Goal: Information Seeking & Learning: Get advice/opinions

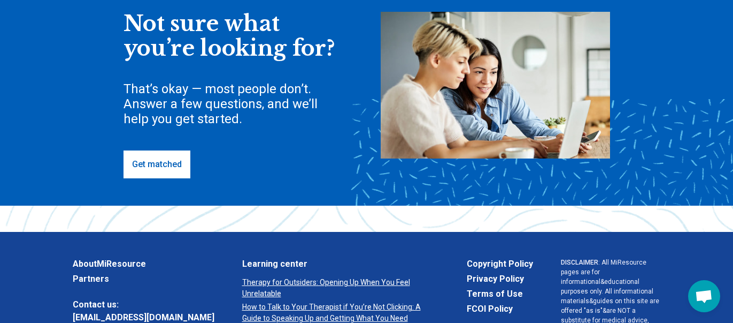
scroll to position [350, 0]
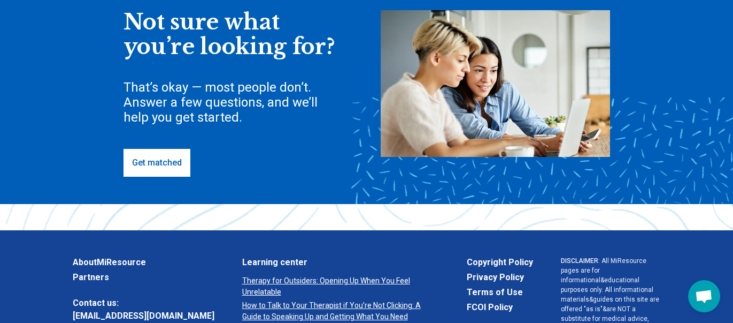
click at [157, 154] on link "Get matched" at bounding box center [157, 163] width 67 height 28
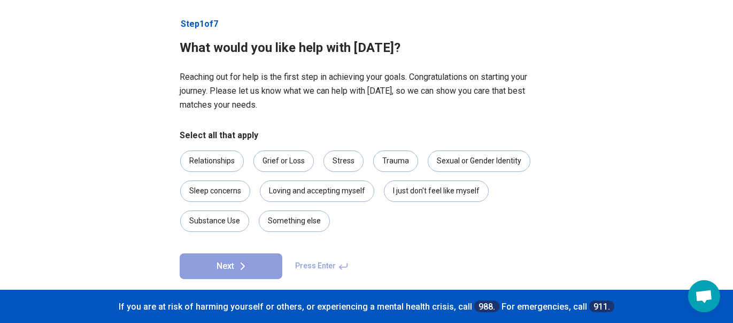
scroll to position [66, 0]
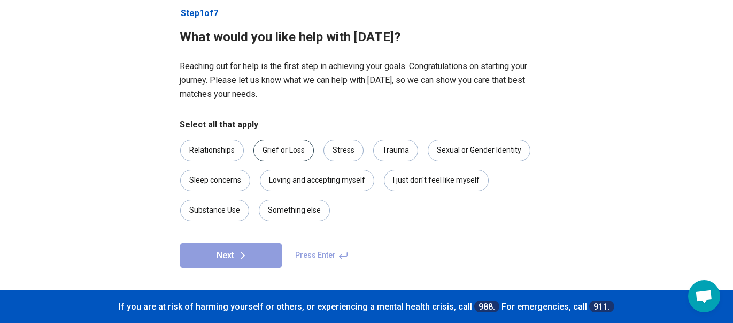
drag, startPoint x: 211, startPoint y: 148, endPoint x: 255, endPoint y: 154, distance: 44.2
click at [211, 148] on div "Relationships" at bounding box center [212, 150] width 64 height 21
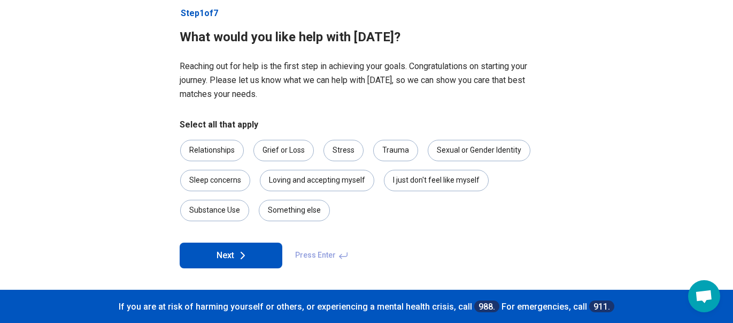
click at [236, 249] on icon at bounding box center [242, 255] width 13 height 13
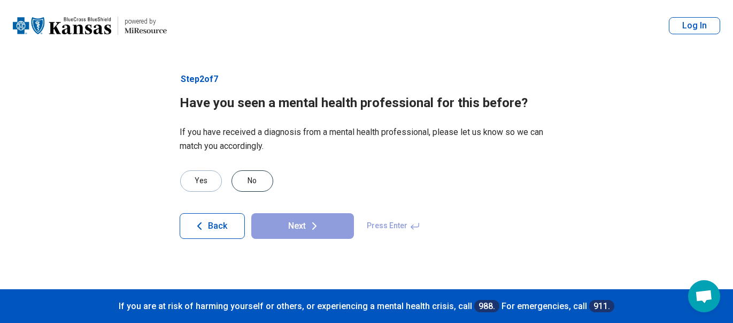
click at [254, 178] on div "No" at bounding box center [253, 180] width 42 height 21
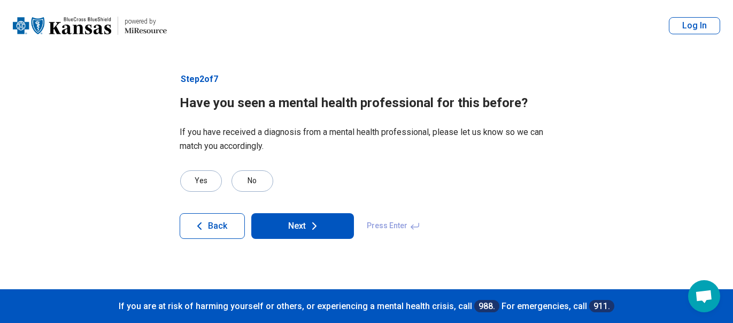
click at [322, 225] on button "Next" at bounding box center [302, 226] width 103 height 26
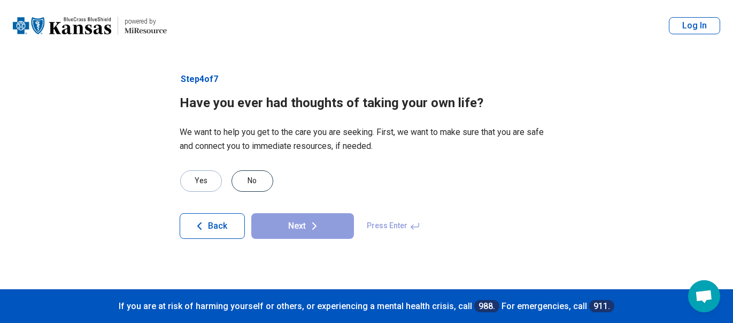
click at [257, 185] on div "No" at bounding box center [253, 180] width 42 height 21
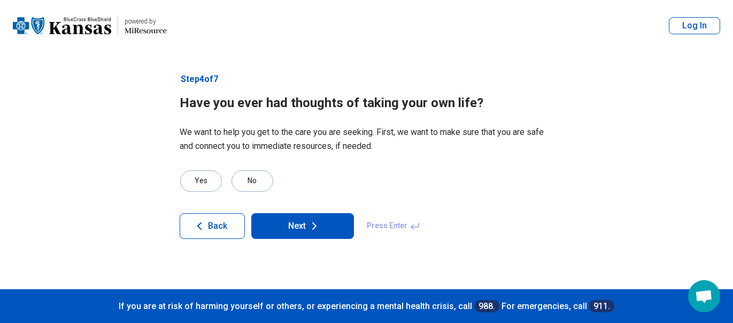
click at [321, 225] on button "Next" at bounding box center [302, 226] width 103 height 26
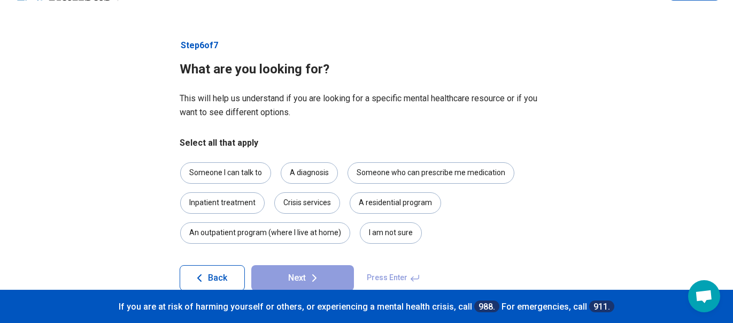
scroll to position [56, 0]
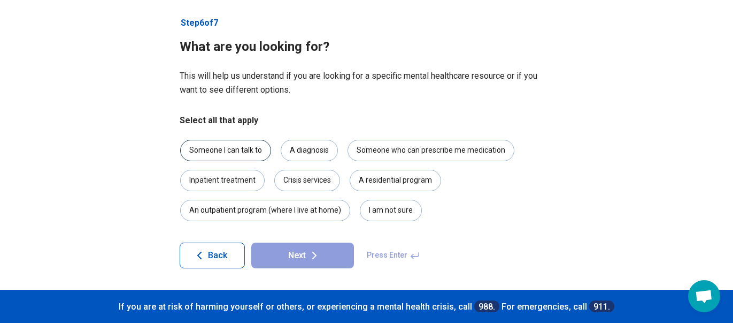
click at [241, 147] on div "Someone I can talk to" at bounding box center [225, 150] width 91 height 21
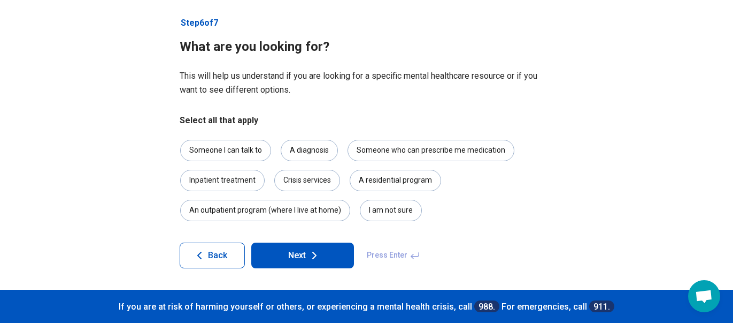
click at [322, 252] on button "Next" at bounding box center [302, 255] width 103 height 26
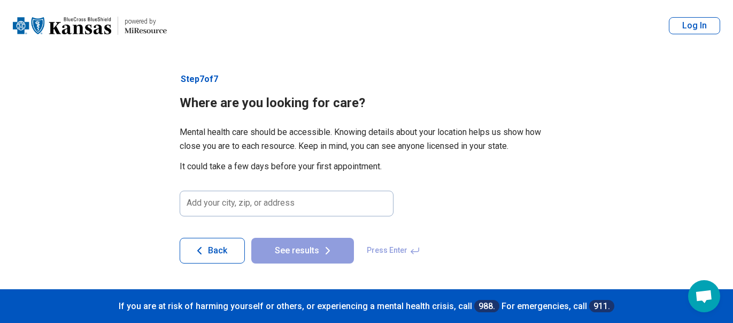
scroll to position [0, 0]
click at [256, 201] on input at bounding box center [287, 203] width 214 height 26
click at [258, 201] on input at bounding box center [287, 203] width 214 height 26
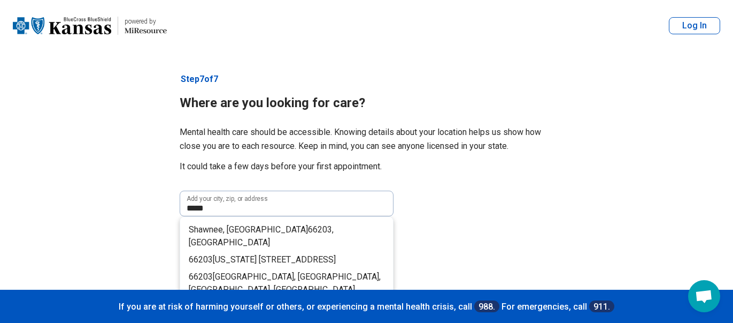
drag, startPoint x: 261, startPoint y: 223, endPoint x: 266, endPoint y: 222, distance: 5.4
click at [261, 223] on li "[GEOGRAPHIC_DATA] , [GEOGRAPHIC_DATA]" at bounding box center [286, 236] width 213 height 30
type input "**********"
click at [264, 223] on form "**********" at bounding box center [367, 299] width 374 height 219
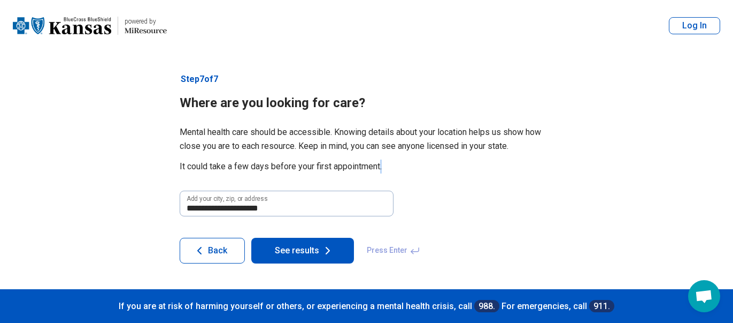
click at [339, 255] on button "See results" at bounding box center [302, 251] width 103 height 26
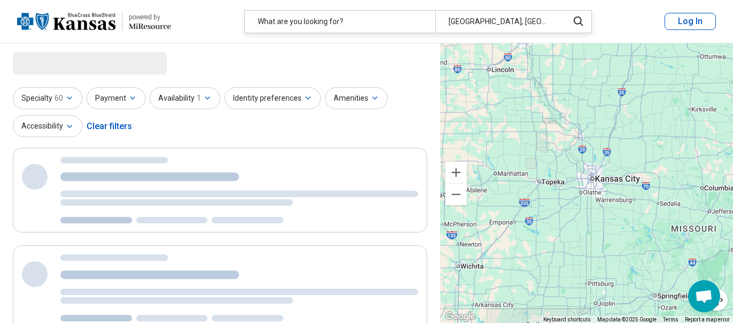
select select "***"
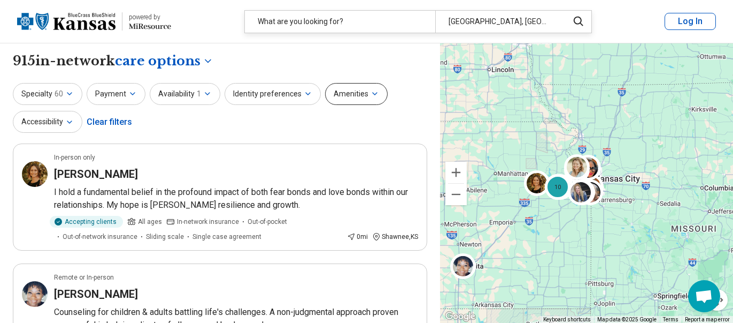
click at [362, 96] on button "Amenities" at bounding box center [356, 94] width 63 height 22
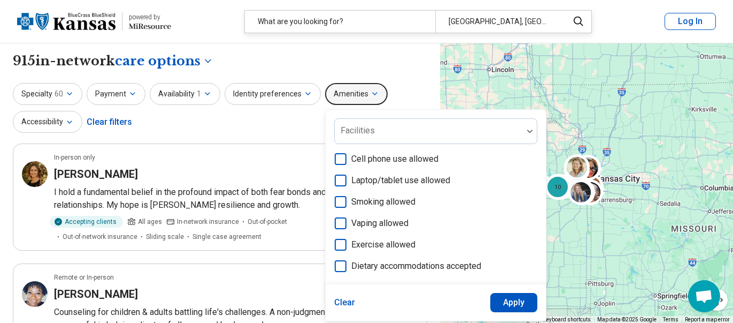
click at [308, 20] on div "What are you looking for?" at bounding box center [340, 22] width 190 height 22
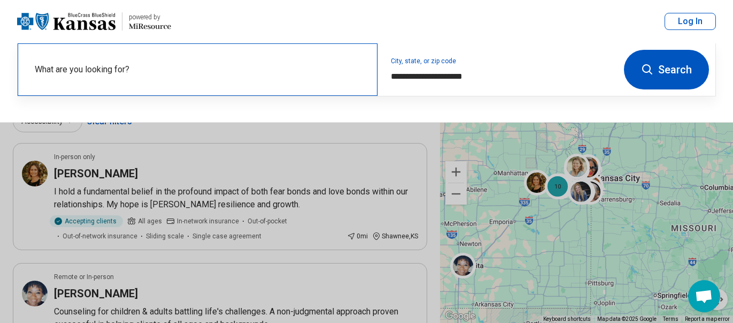
click at [212, 70] on label "What are you looking for?" at bounding box center [200, 69] width 330 height 13
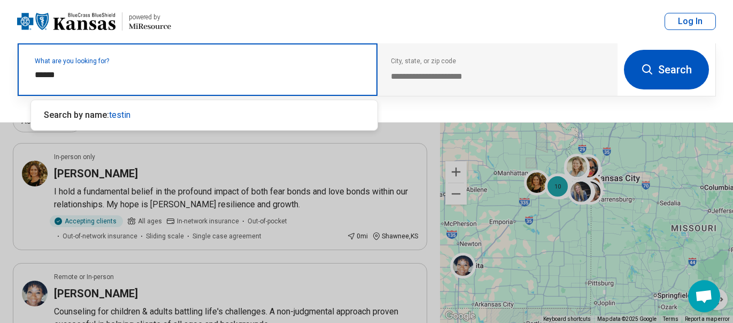
type input "*******"
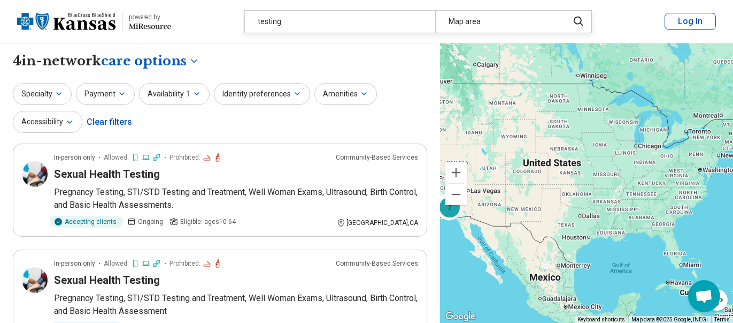
click at [118, 124] on div "Clear filters" at bounding box center [109, 122] width 45 height 26
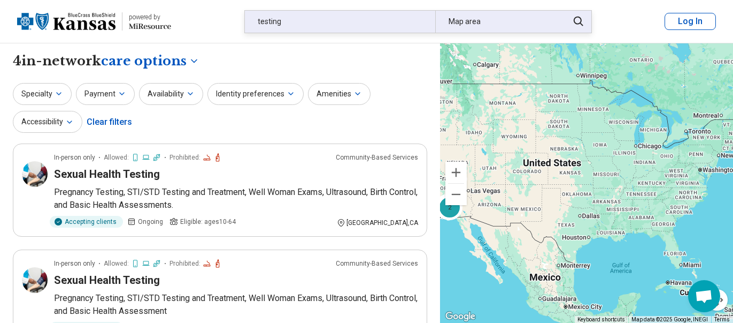
click at [346, 20] on div "testing" at bounding box center [340, 22] width 190 height 22
click at [346, 20] on header "powered by Miresource logo testing Map area Log In" at bounding box center [366, 21] width 733 height 43
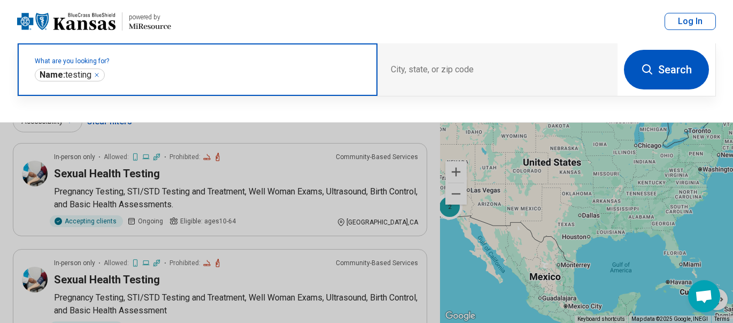
click at [185, 71] on input "text" at bounding box center [236, 74] width 258 height 13
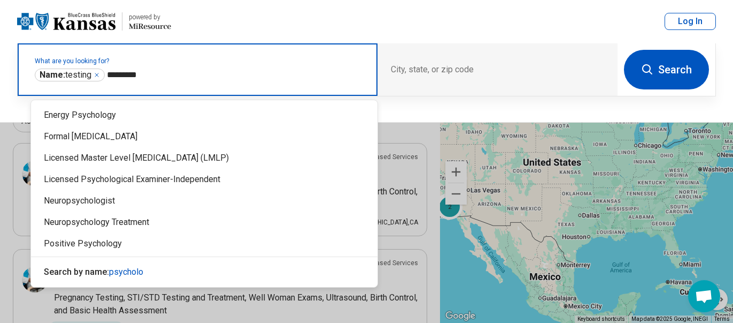
type input "**********"
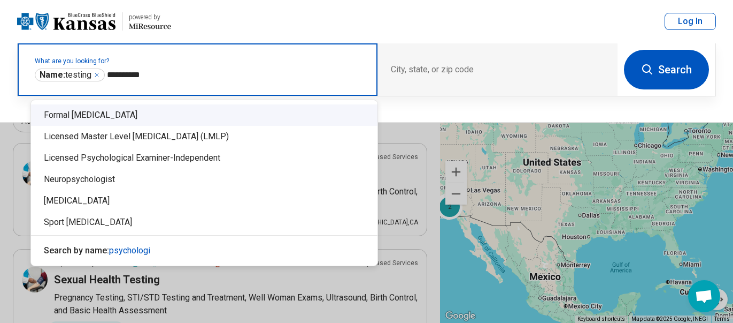
click at [171, 117] on div "Formal [MEDICAL_DATA]" at bounding box center [204, 114] width 347 height 21
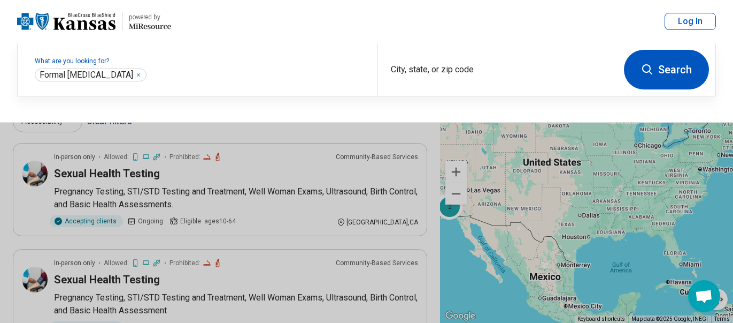
click at [650, 71] on icon at bounding box center [648, 69] width 10 height 10
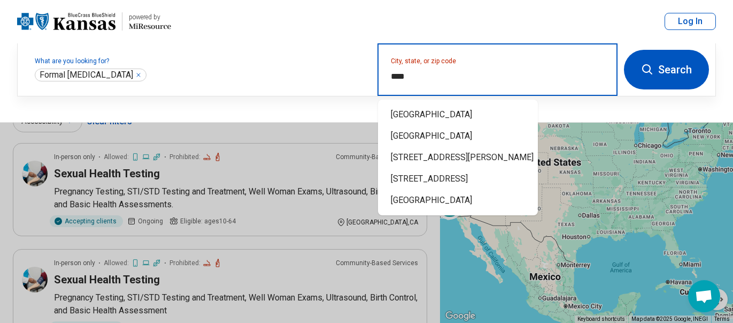
type input "*****"
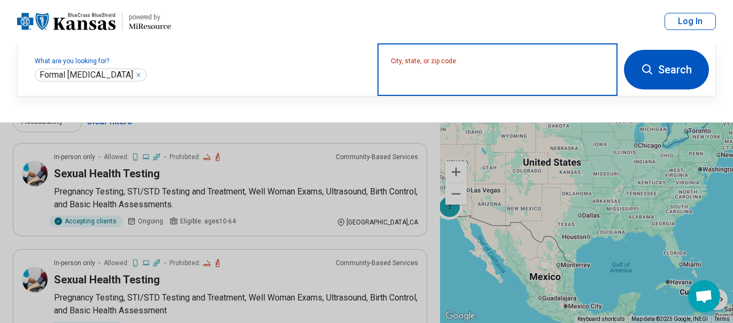
click at [444, 77] on input "City, state, or zip code" at bounding box center [498, 76] width 214 height 13
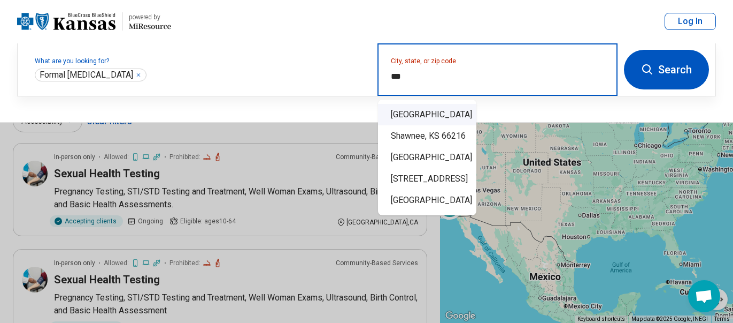
click at [448, 112] on div "[GEOGRAPHIC_DATA]" at bounding box center [427, 114] width 98 height 21
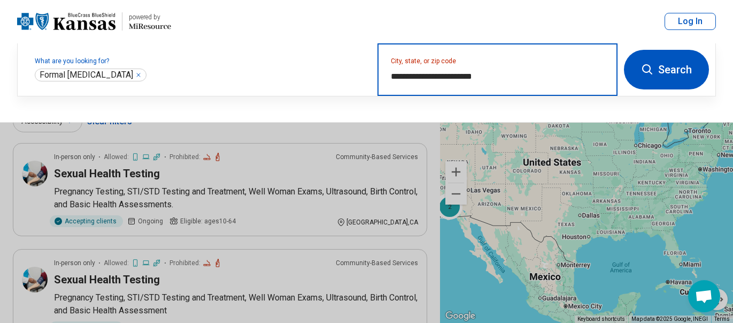
type input "**********"
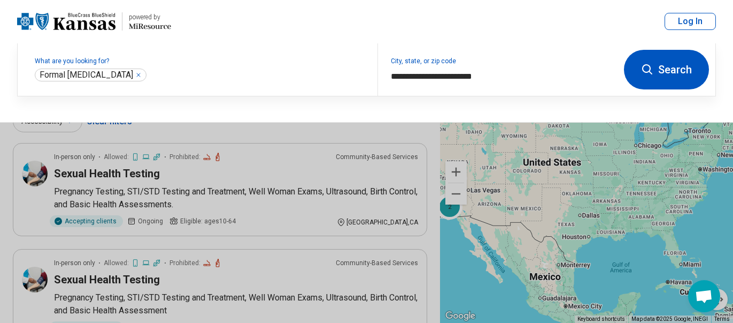
click at [677, 68] on button "Search" at bounding box center [666, 70] width 85 height 40
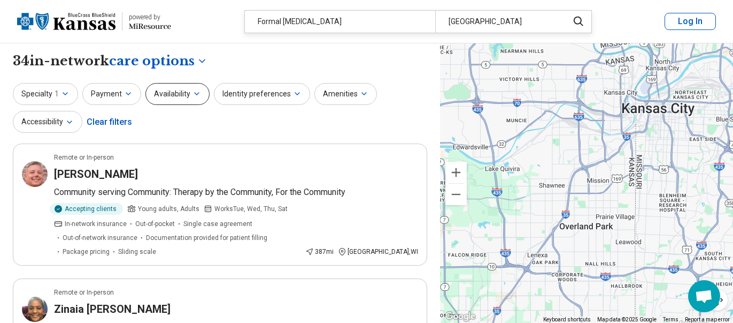
click at [181, 91] on button "Availability" at bounding box center [178, 94] width 64 height 22
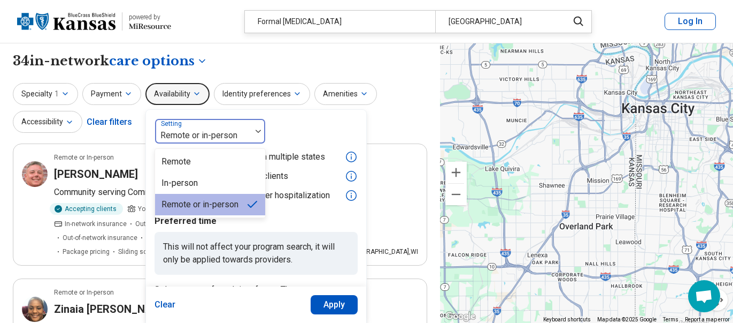
click at [256, 131] on img at bounding box center [258, 130] width 5 height 3
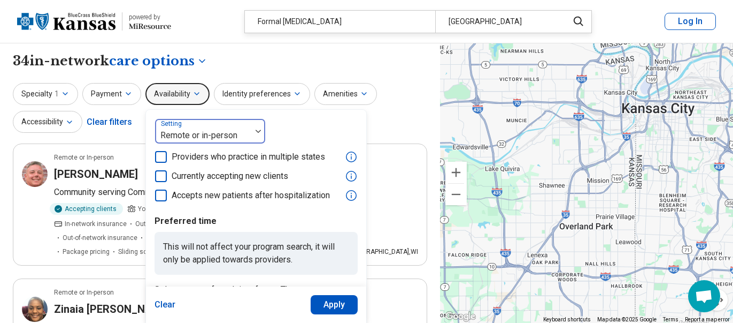
click at [256, 131] on img at bounding box center [258, 130] width 5 height 3
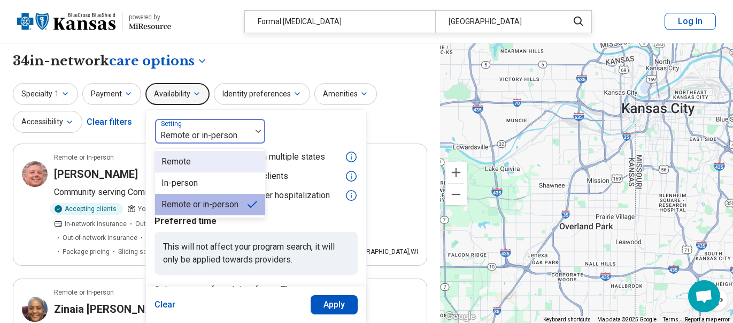
click at [204, 157] on div "Remote" at bounding box center [210, 161] width 110 height 21
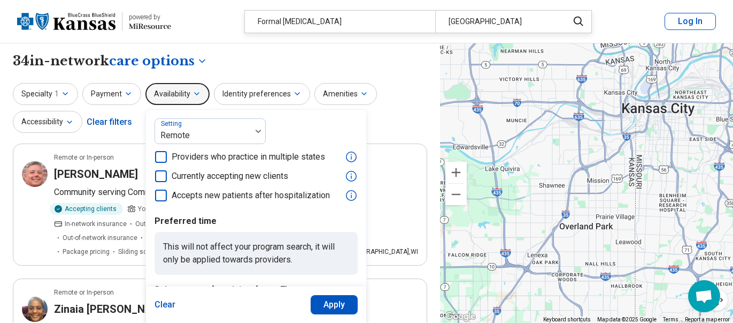
click at [333, 304] on button "Apply" at bounding box center [335, 304] width 48 height 19
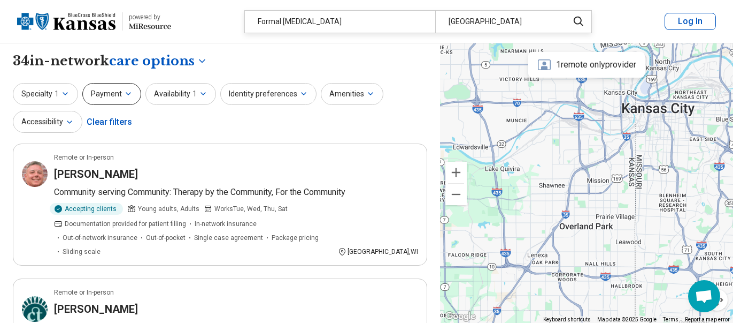
click at [133, 90] on button "Payment" at bounding box center [111, 94] width 59 height 22
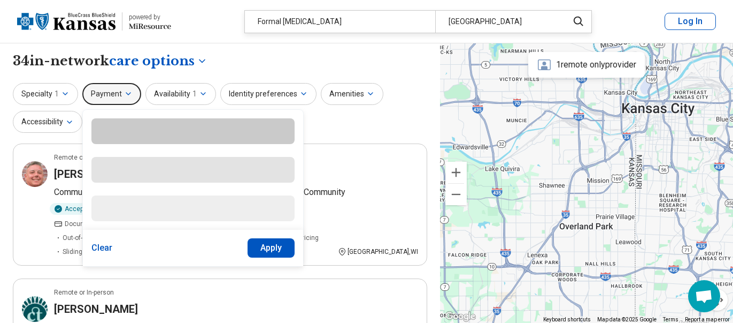
click at [132, 90] on button "Payment" at bounding box center [111, 94] width 59 height 22
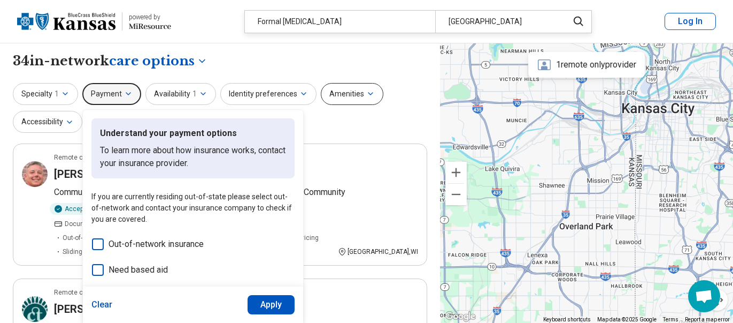
click at [352, 96] on button "Amenities" at bounding box center [352, 94] width 63 height 22
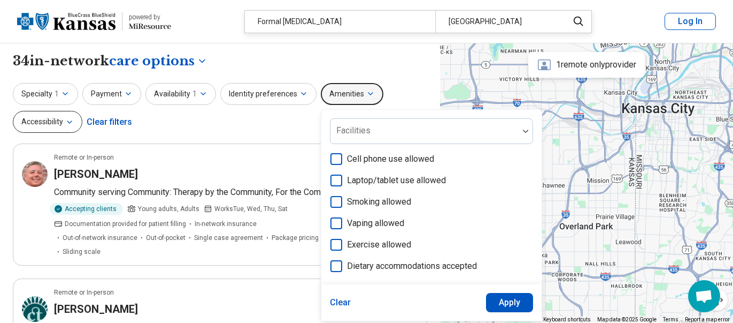
click at [77, 119] on button "Accessibility" at bounding box center [48, 122] width 70 height 22
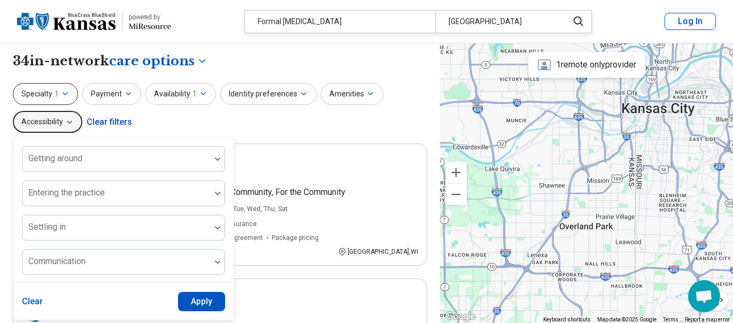
click at [55, 94] on span "1" at bounding box center [57, 93] width 4 height 11
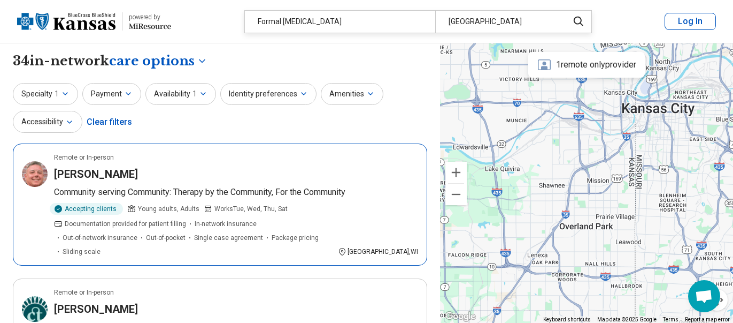
click at [82, 174] on h3 "[PERSON_NAME]" at bounding box center [96, 173] width 84 height 15
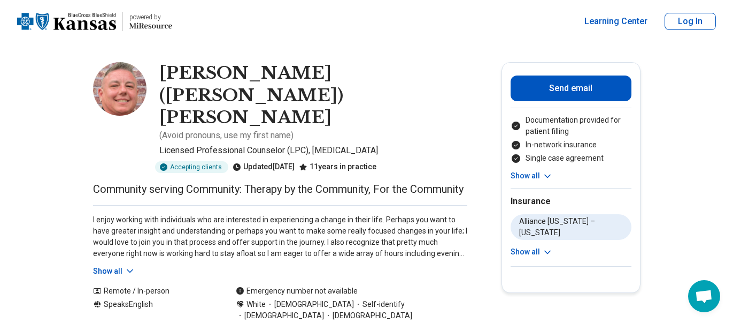
click at [102, 265] on button "Show all" at bounding box center [114, 270] width 42 height 11
click at [102, 241] on p "I enjoy working with individuals who are interested in experiencing a change in…" at bounding box center [280, 236] width 374 height 45
